Goal: Use online tool/utility

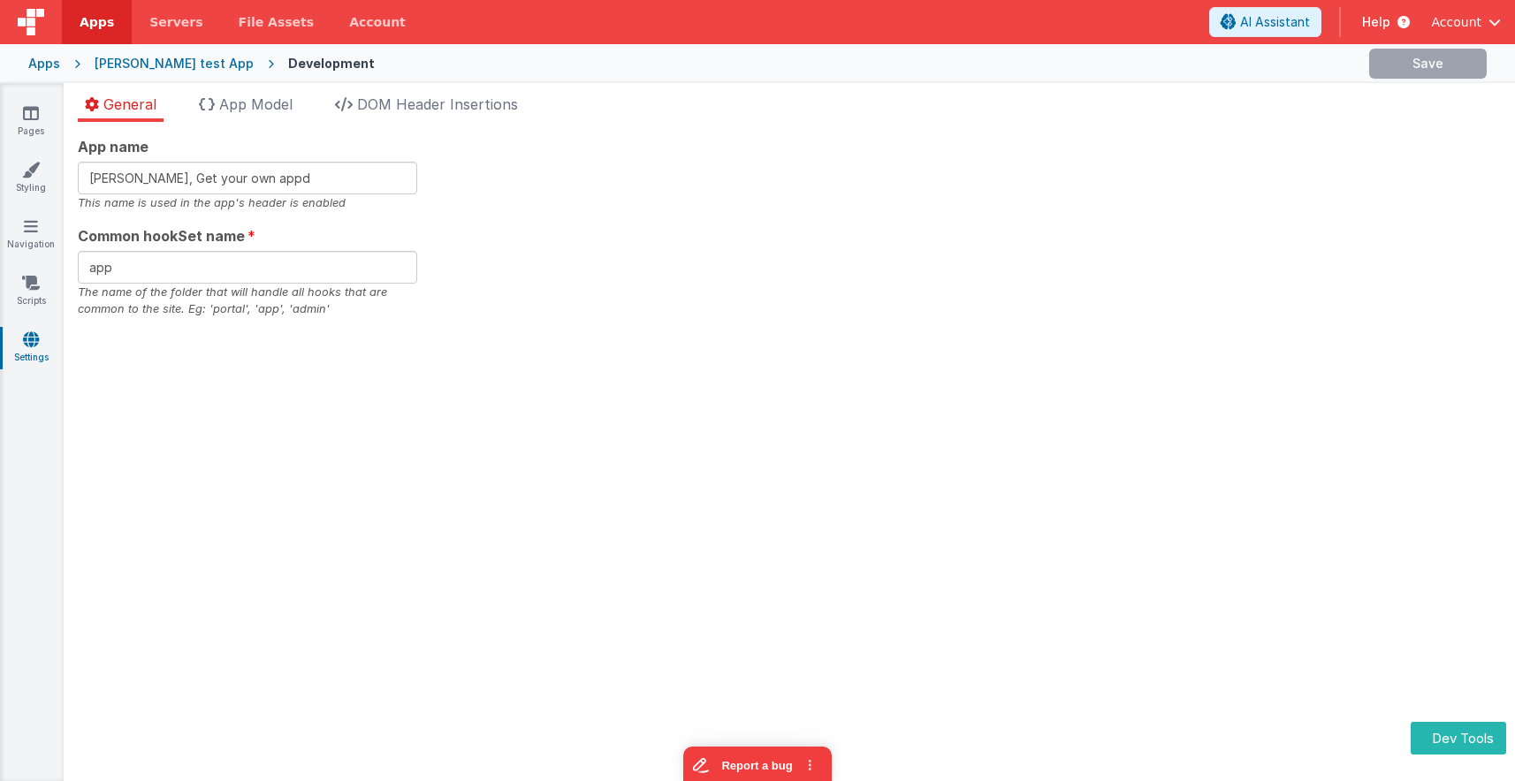
click at [870, 385] on div "App name [PERSON_NAME], Get your own appd This name is used in the app's header…" at bounding box center [789, 451] width 1451 height 659
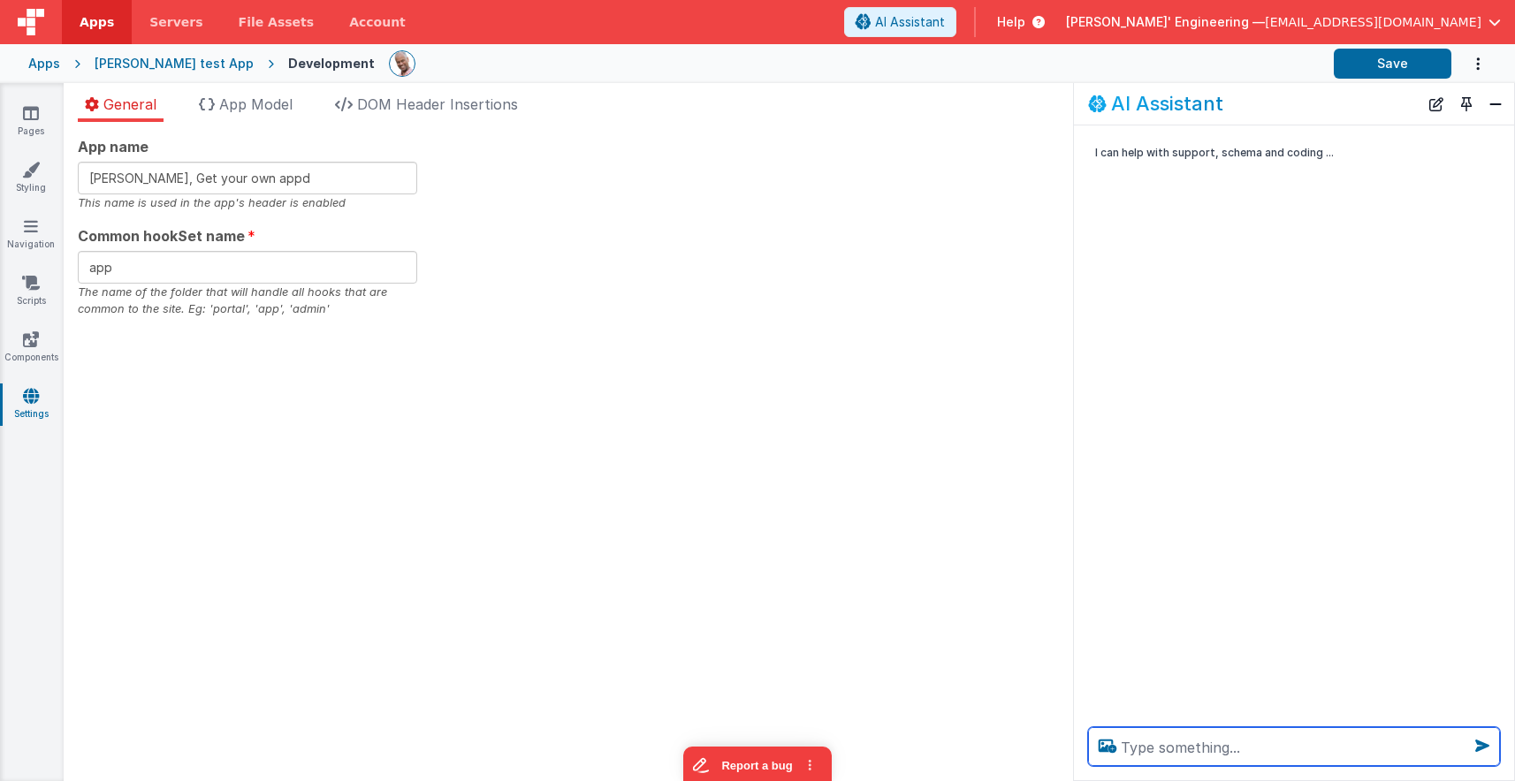
click at [1161, 750] on textarea at bounding box center [1294, 746] width 412 height 39
type textarea "run hello world tool"
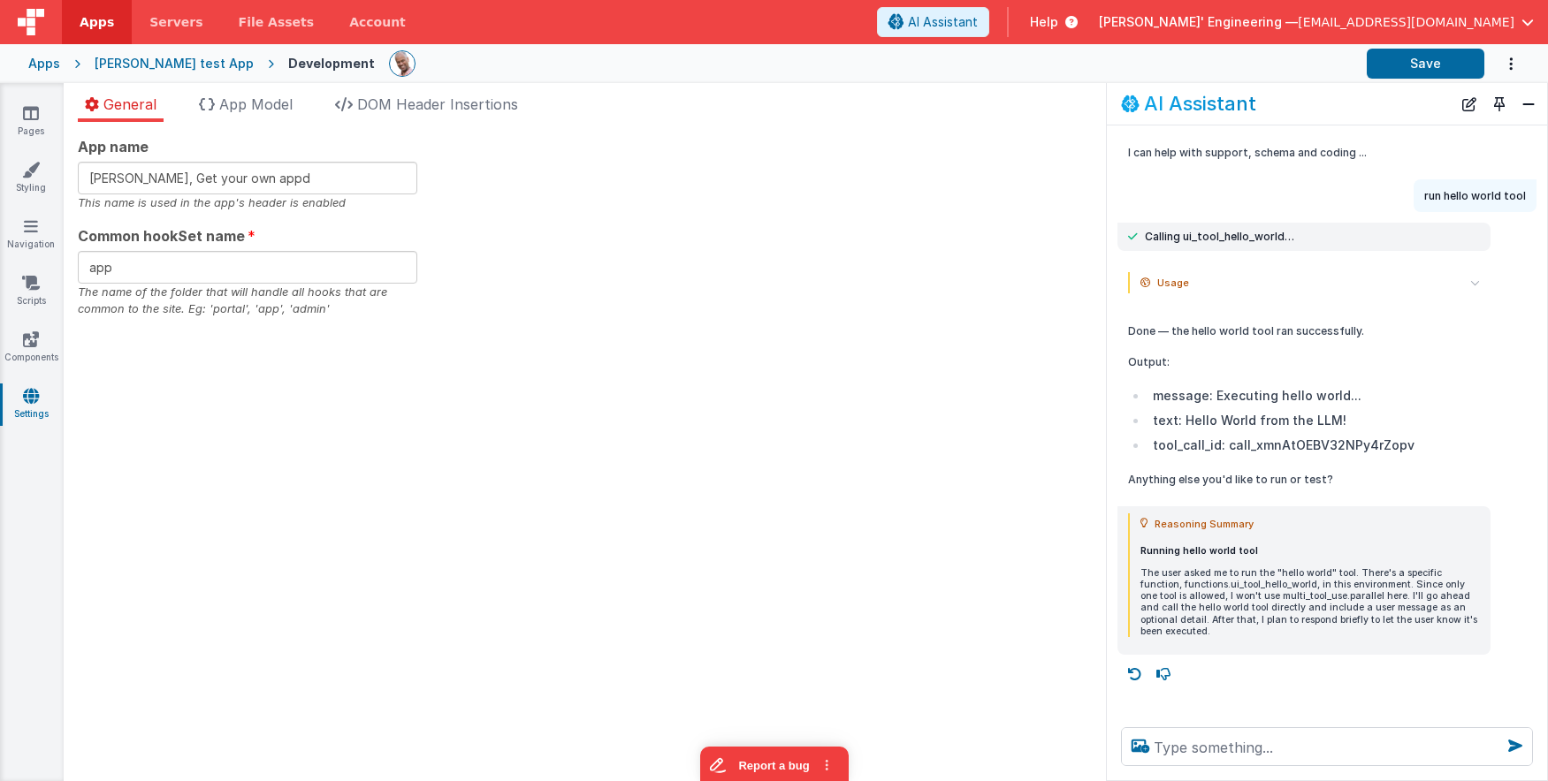
click at [1039, 362] on section "Pages Styling Navigation Scripts Components Settings General App Model DOM Head…" at bounding box center [774, 432] width 1548 height 698
click at [1107, 363] on div "Done — the hello world tool ran successfully. Output: message: Executing hello …" at bounding box center [1327, 405] width 440 height 181
click at [1106, 363] on div "AI Assistant I can help with support, schema and coding ... run hello world too…" at bounding box center [1327, 432] width 442 height 698
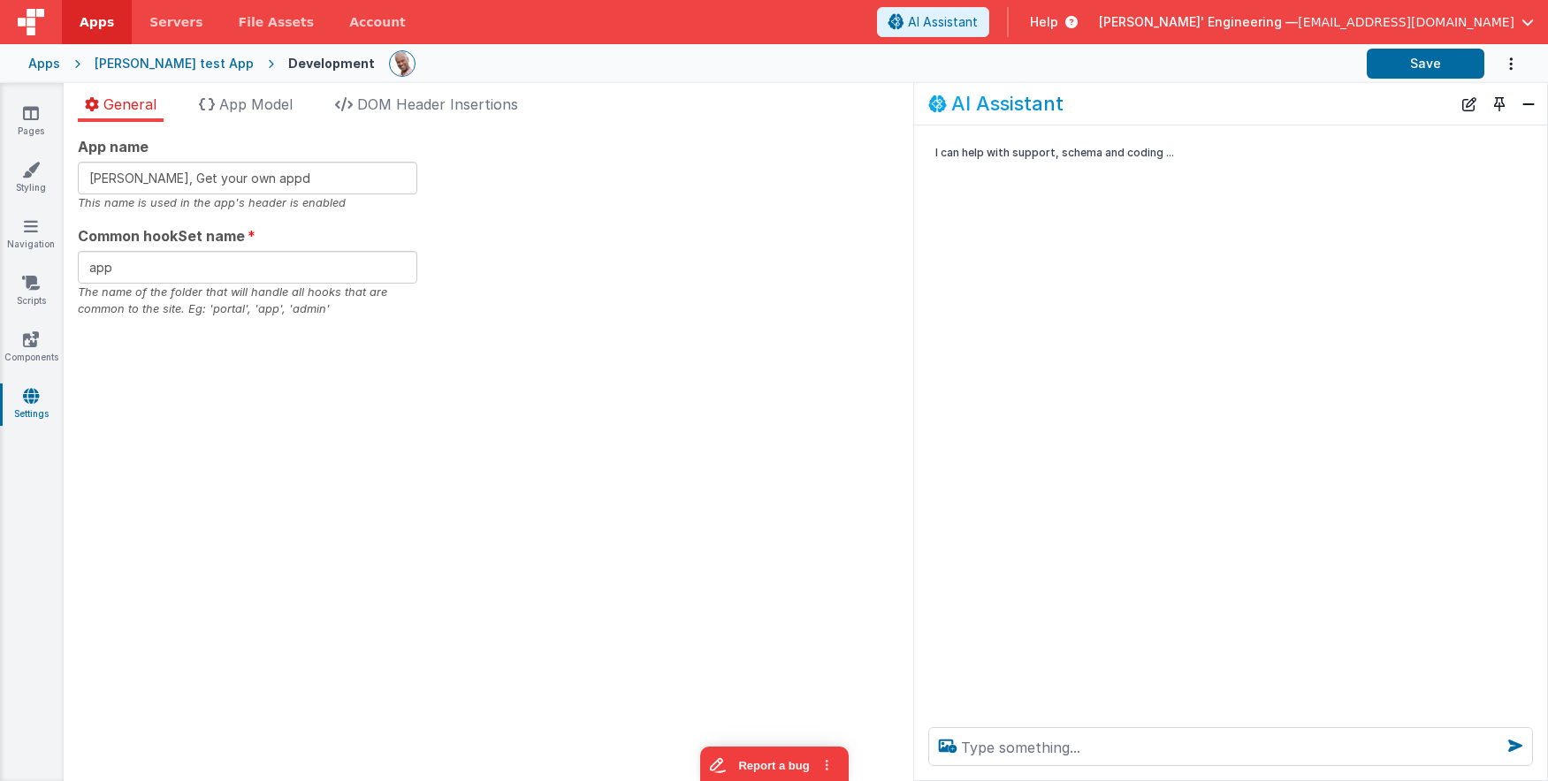
drag, startPoint x: 1064, startPoint y: 354, endPoint x: 922, endPoint y: 351, distance: 142.4
click at [916, 351] on div "I can help with support, schema and coding ..." at bounding box center [1230, 420] width 633 height 588
